Goal: Task Accomplishment & Management: Use online tool/utility

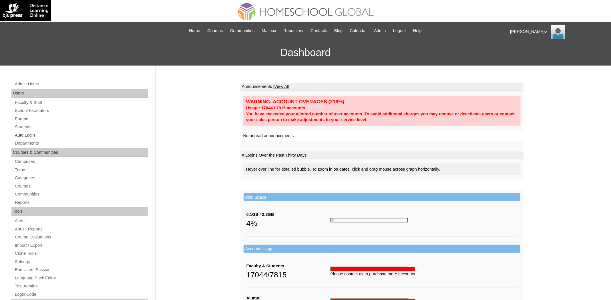
click at [33, 133] on link "Auto Login" at bounding box center [81, 135] width 134 height 7
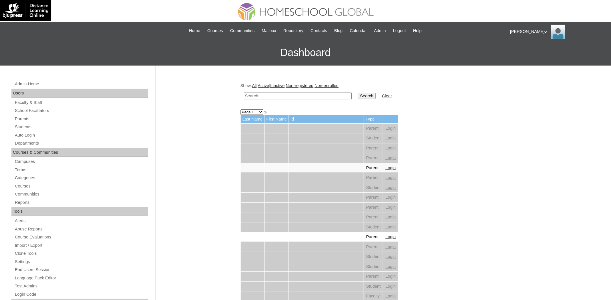
click at [302, 89] on td at bounding box center [298, 95] width 114 height 13
click at [302, 95] on input "text" at bounding box center [298, 96] width 108 height 8
paste input "[PERSON_NAME]"
type input "[PERSON_NAME]"
click at [358, 93] on input "Search" at bounding box center [367, 96] width 18 height 6
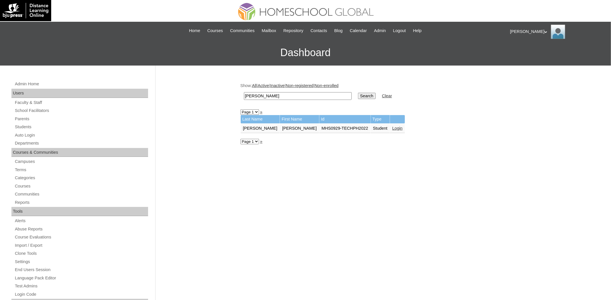
click at [393, 127] on link "Login" at bounding box center [398, 128] width 10 height 5
